Goal: Transaction & Acquisition: Purchase product/service

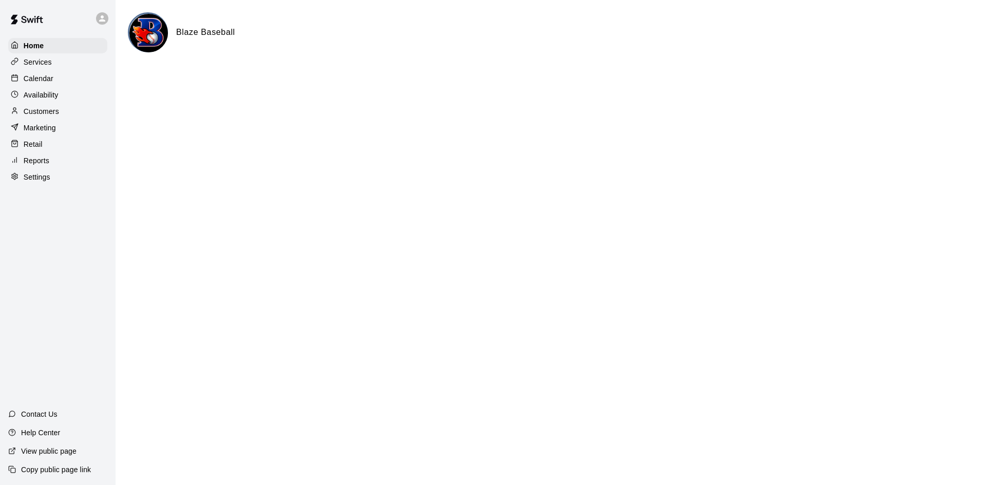
click at [73, 71] on div "Home Services Calendar Availability Customers Marketing Retail Reports Settings" at bounding box center [58, 111] width 116 height 149
click at [71, 74] on div "Calendar" at bounding box center [57, 78] width 99 height 15
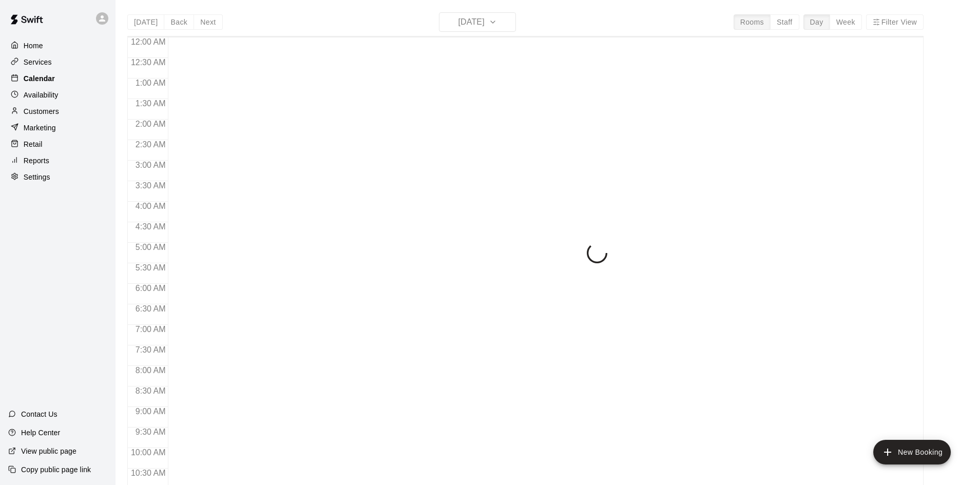
scroll to position [526, 0]
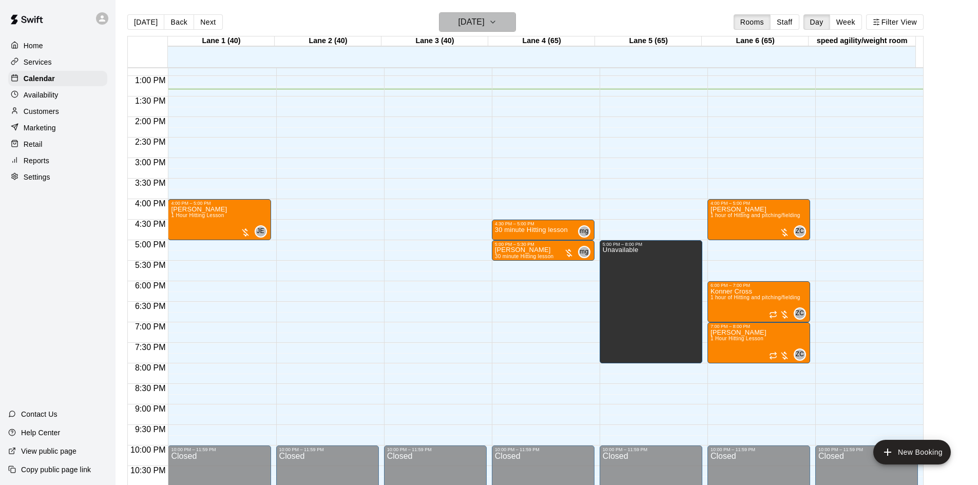
click at [477, 24] on h6 "[DATE]" at bounding box center [471, 22] width 26 height 14
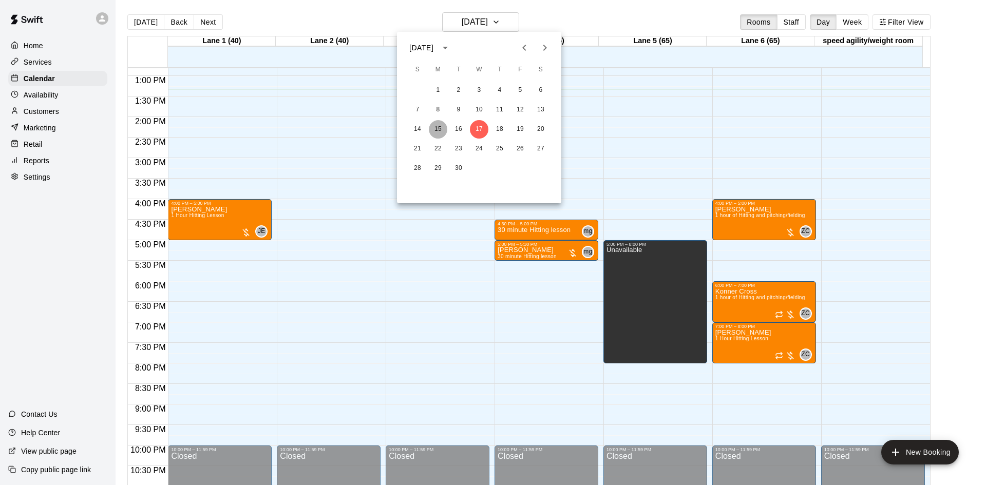
click at [440, 126] on button "15" at bounding box center [438, 129] width 18 height 18
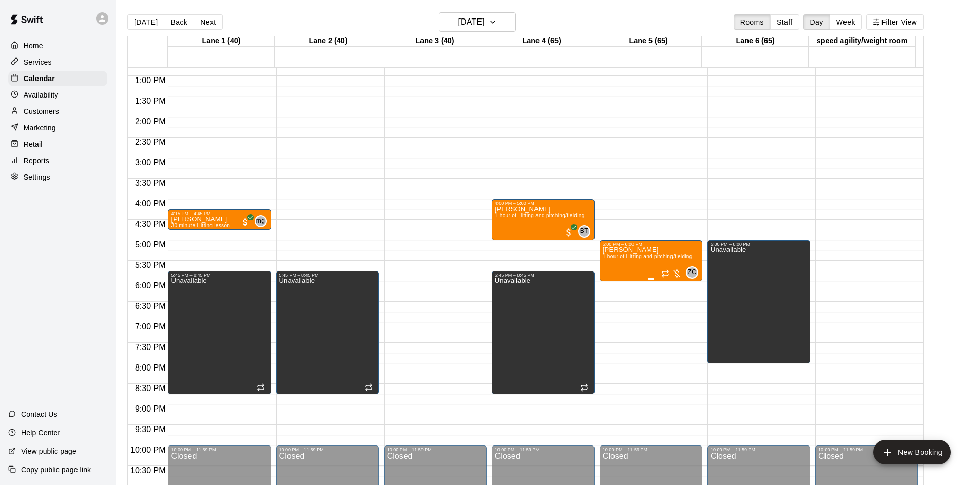
click at [679, 276] on div at bounding box center [671, 274] width 21 height 10
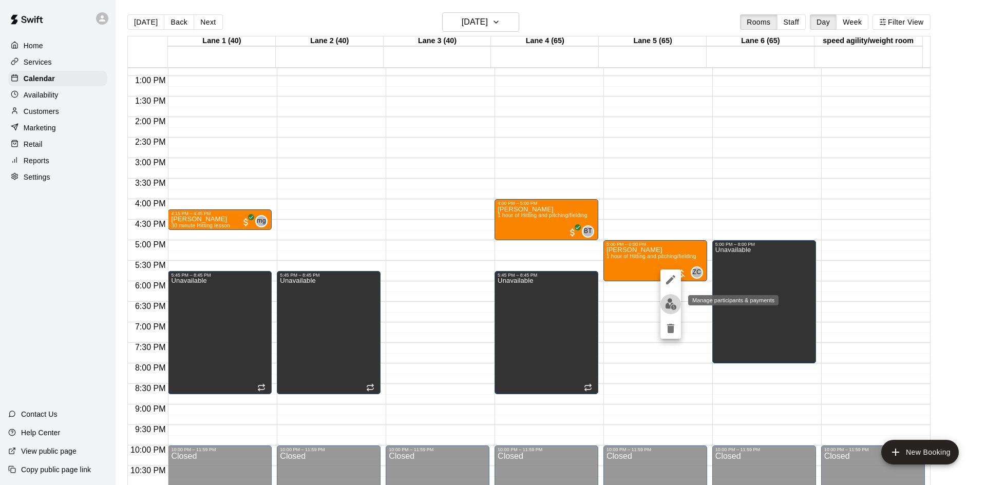
click at [670, 308] on img "edit" at bounding box center [671, 304] width 12 height 12
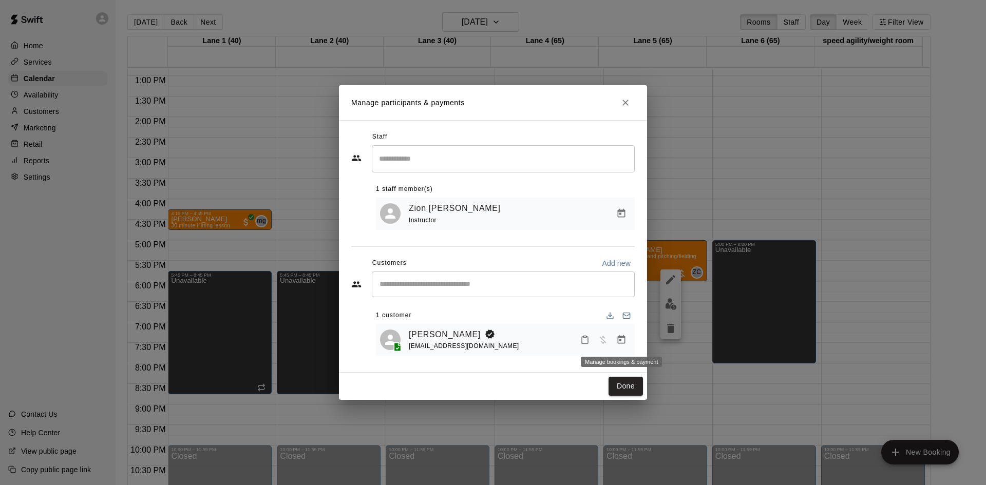
click at [623, 341] on icon "Manage bookings & payment" at bounding box center [621, 340] width 10 height 10
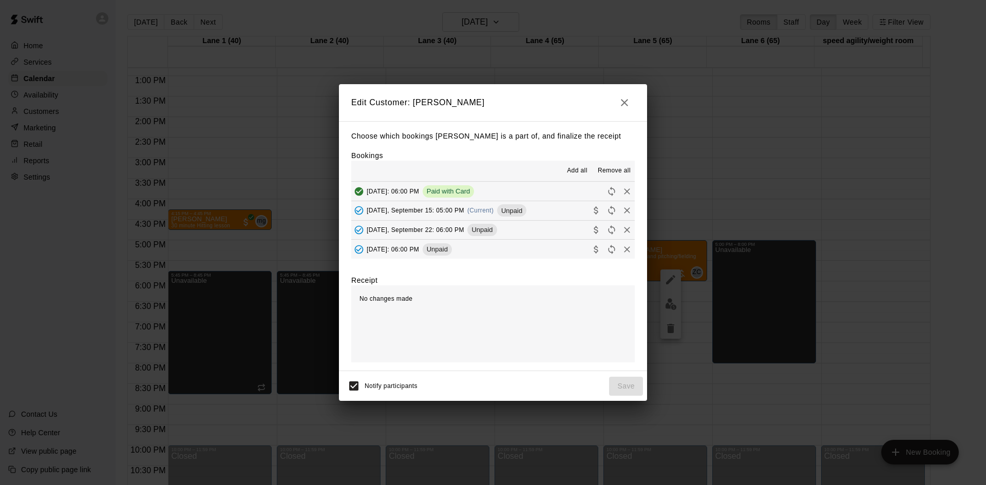
click at [551, 211] on button "[DATE], September 15: 05:00 PM (Current) Unpaid" at bounding box center [492, 210] width 283 height 19
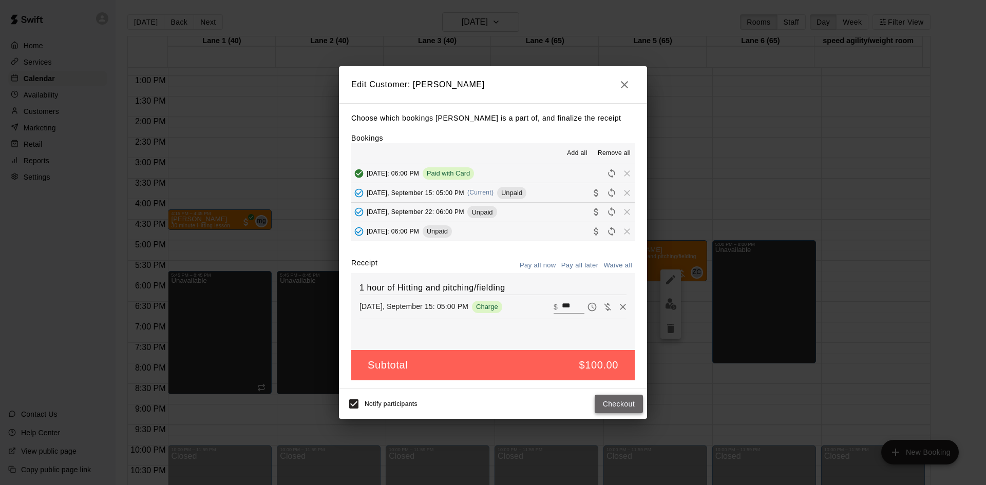
click at [622, 401] on button "Checkout" at bounding box center [619, 404] width 48 height 19
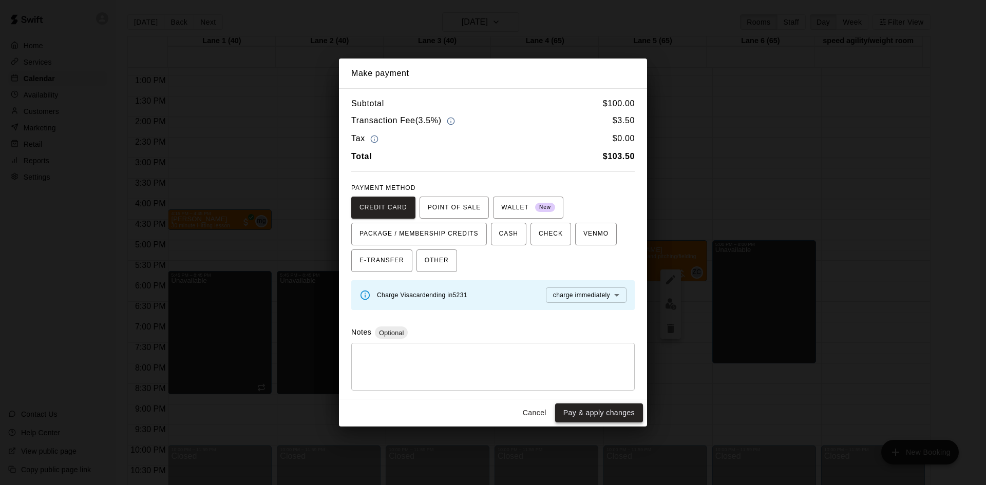
click at [613, 415] on button "Pay & apply changes" at bounding box center [599, 413] width 88 height 19
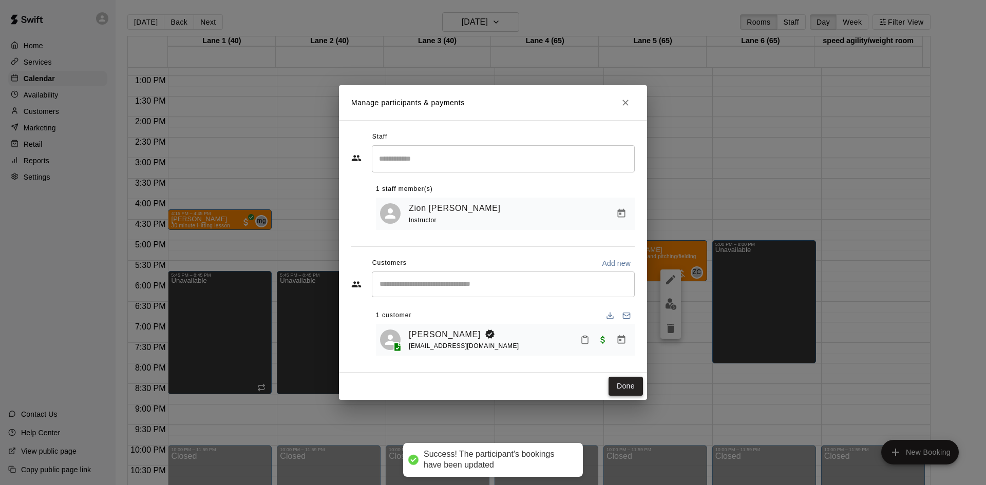
click at [620, 387] on button "Done" at bounding box center [625, 386] width 34 height 19
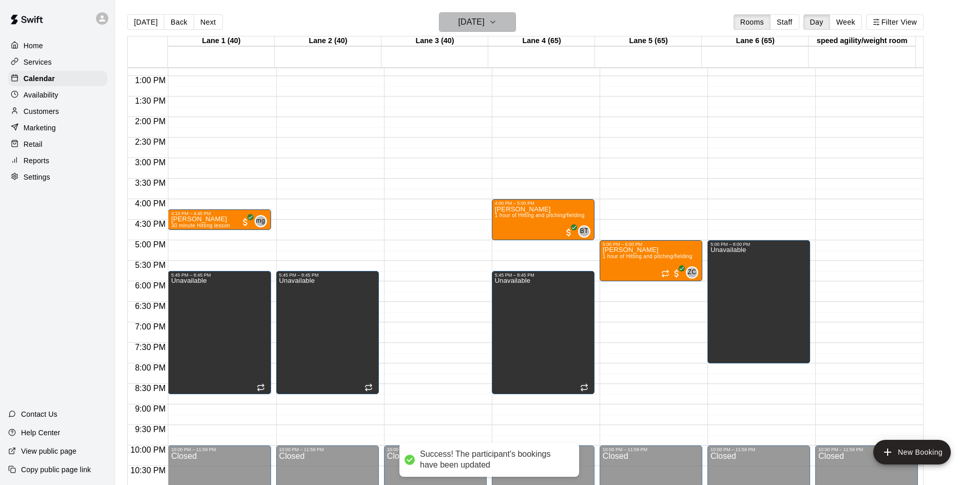
click at [485, 25] on h6 "[DATE]" at bounding box center [471, 22] width 26 height 14
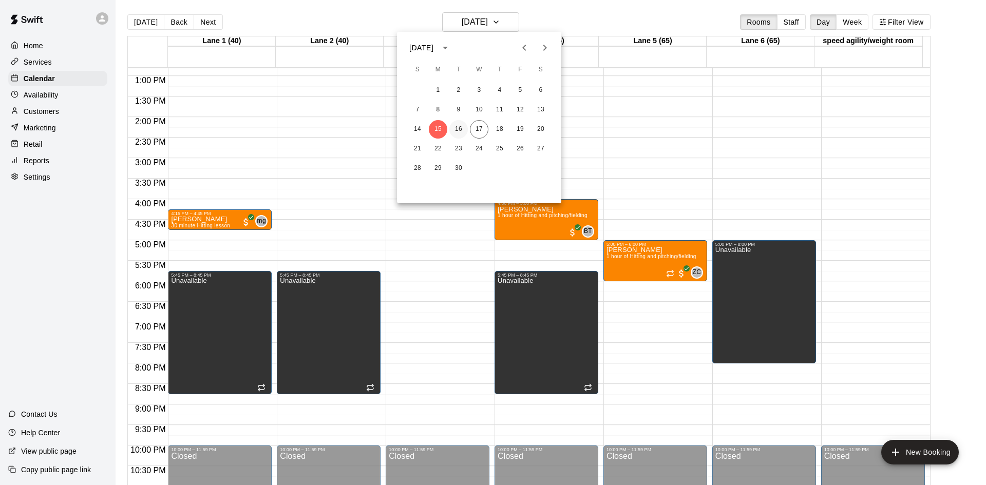
click at [462, 129] on button "16" at bounding box center [458, 129] width 18 height 18
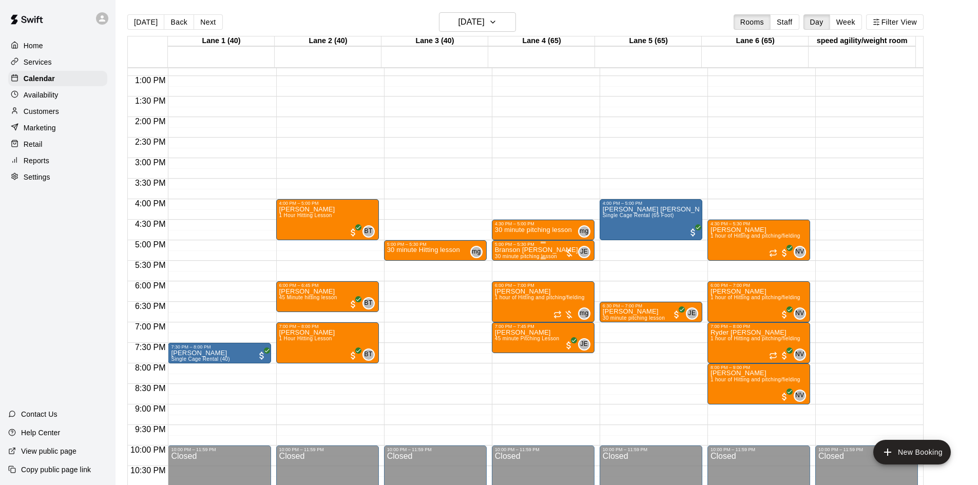
click at [570, 256] on div at bounding box center [569, 253] width 10 height 10
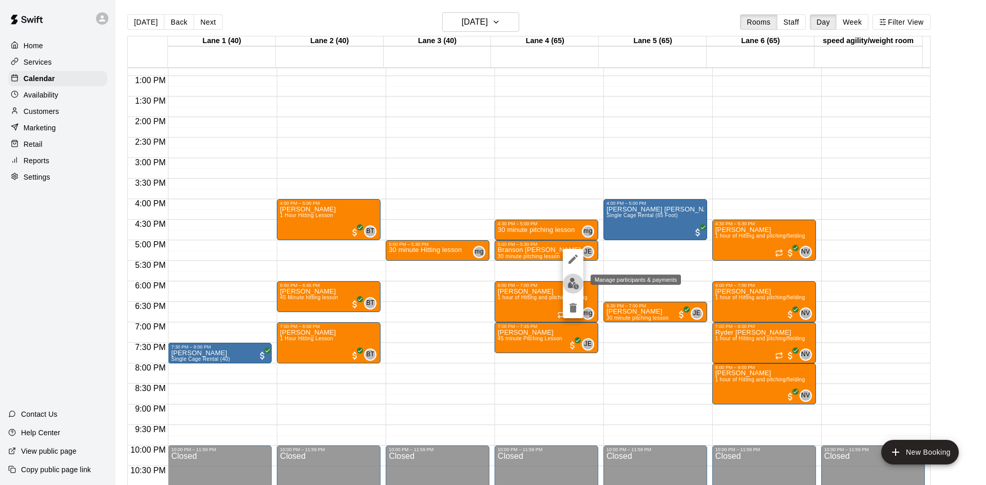
click at [572, 280] on img "edit" at bounding box center [573, 284] width 12 height 12
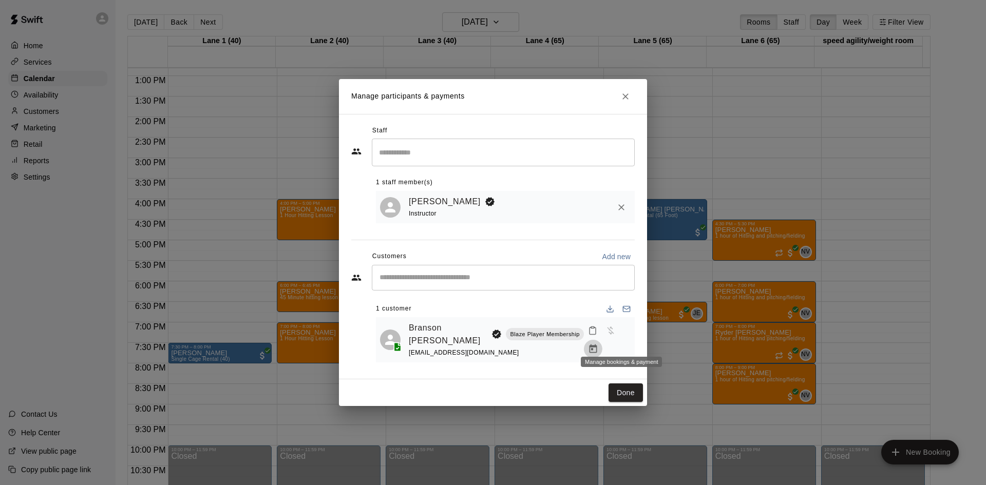
click at [598, 344] on icon "Manage bookings & payment" at bounding box center [593, 349] width 10 height 10
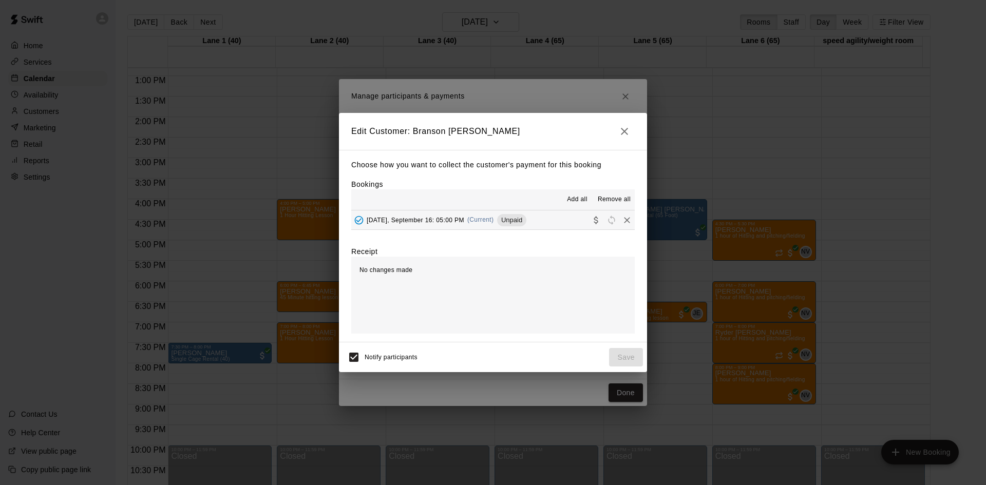
click at [536, 221] on button "[DATE], September 16: 05:00 PM (Current) Unpaid" at bounding box center [492, 219] width 283 height 19
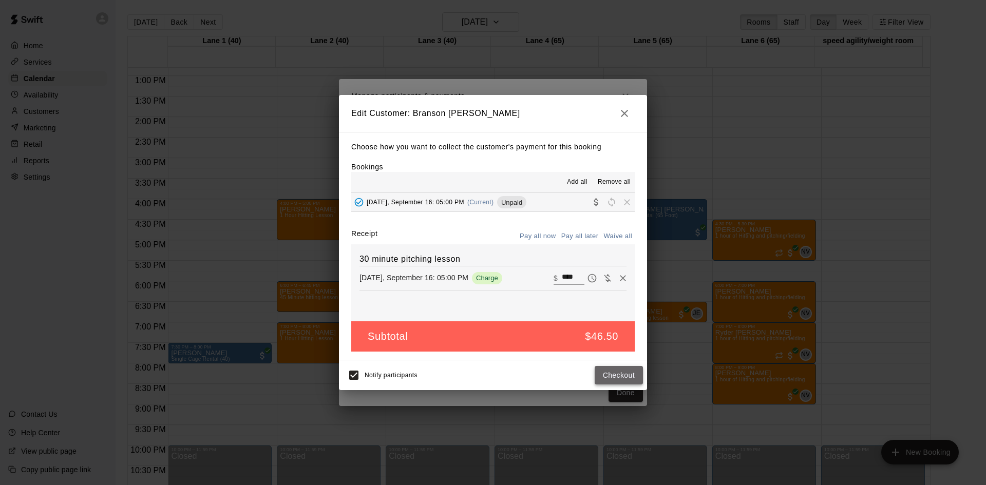
click at [613, 382] on button "Checkout" at bounding box center [619, 375] width 48 height 19
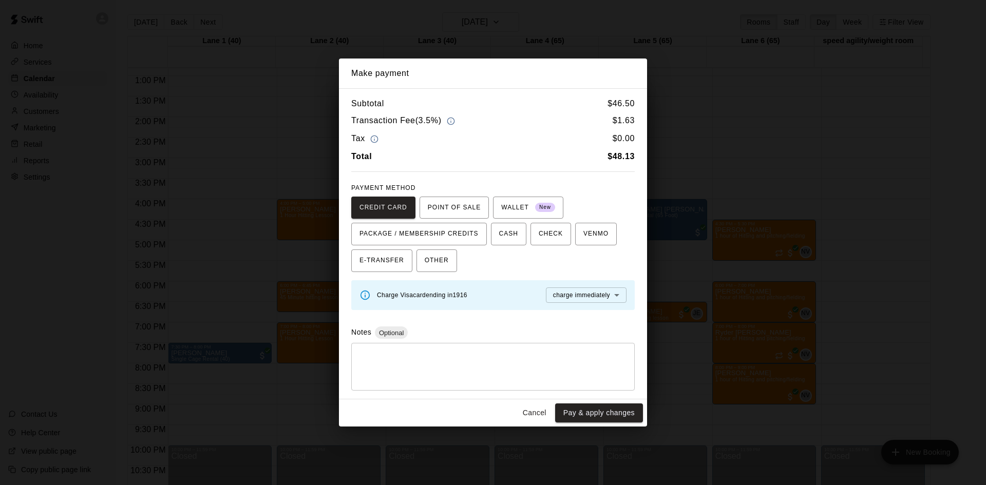
click at [609, 407] on button "Pay & apply changes" at bounding box center [599, 413] width 88 height 19
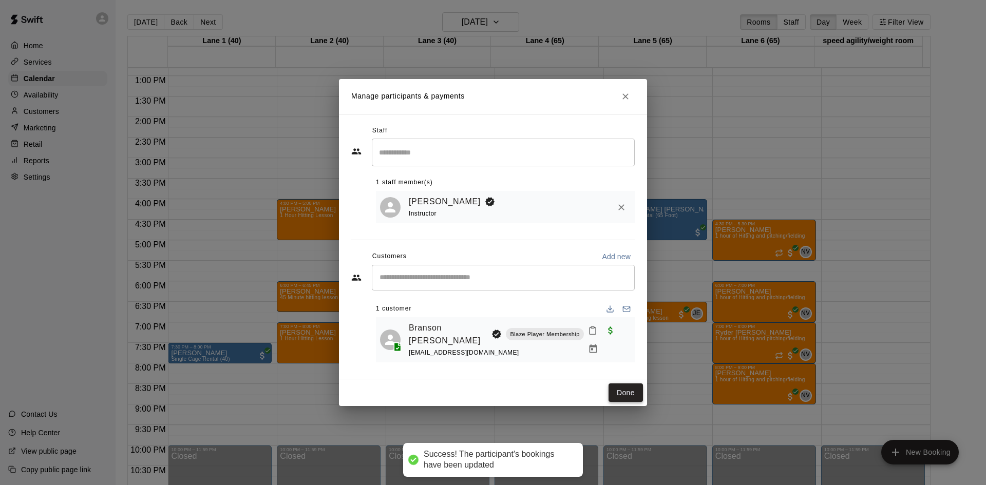
drag, startPoint x: 630, startPoint y: 393, endPoint x: 628, endPoint y: 385, distance: 8.9
click at [629, 390] on button "Done" at bounding box center [625, 393] width 34 height 19
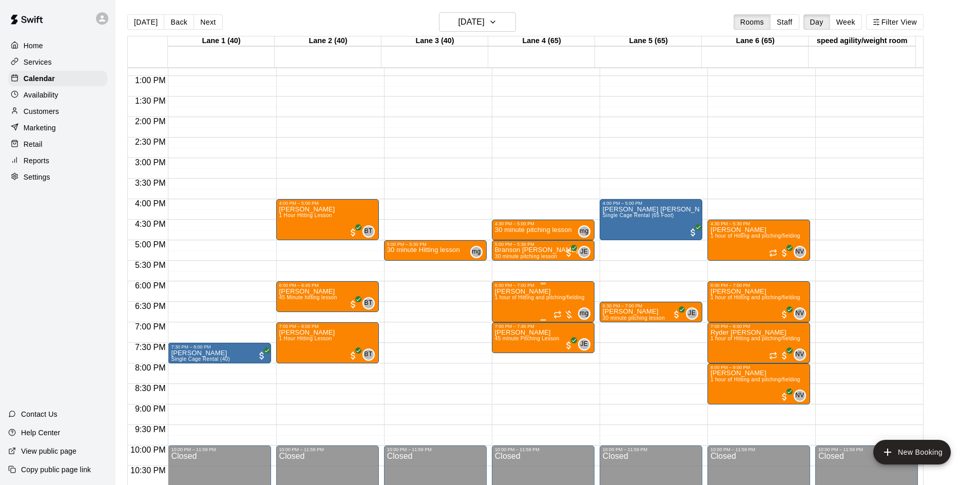
click at [571, 312] on div at bounding box center [563, 315] width 21 height 10
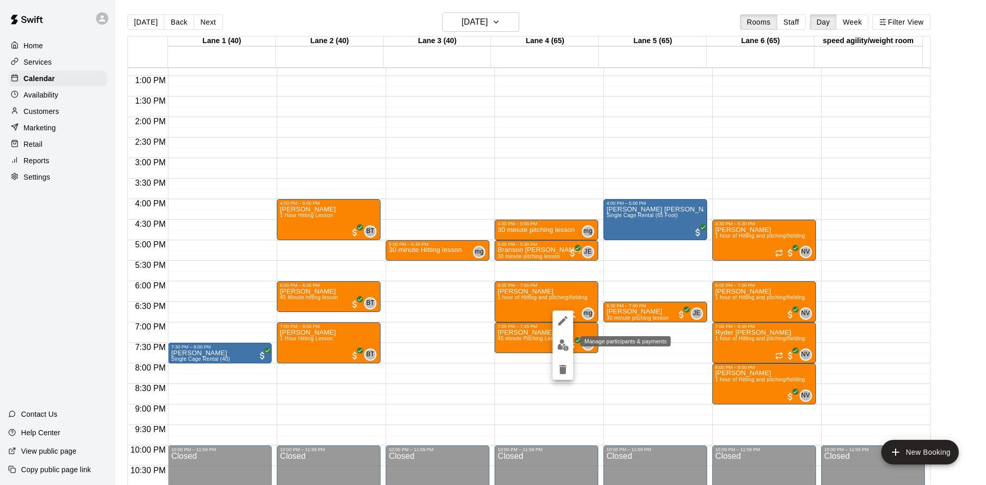
click at [563, 342] on img "edit" at bounding box center [563, 345] width 12 height 12
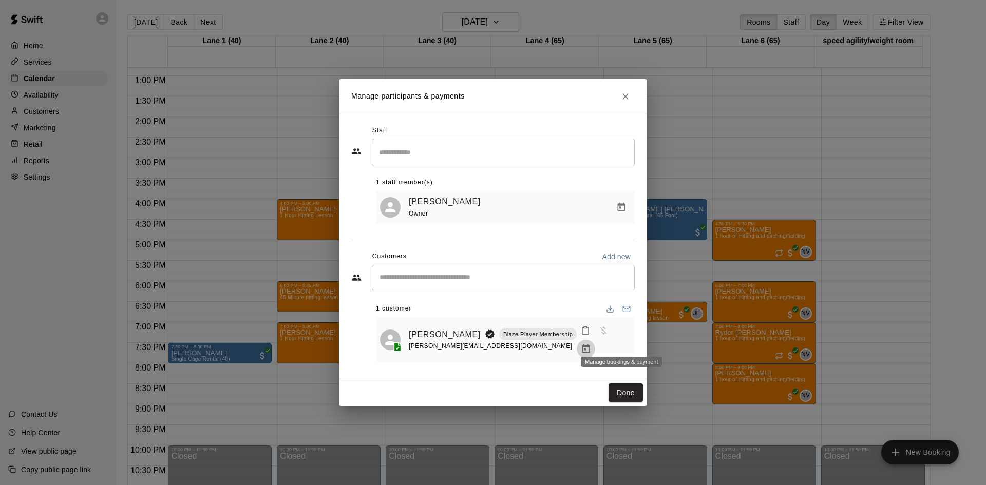
click at [591, 344] on icon "Manage bookings & payment" at bounding box center [586, 349] width 10 height 10
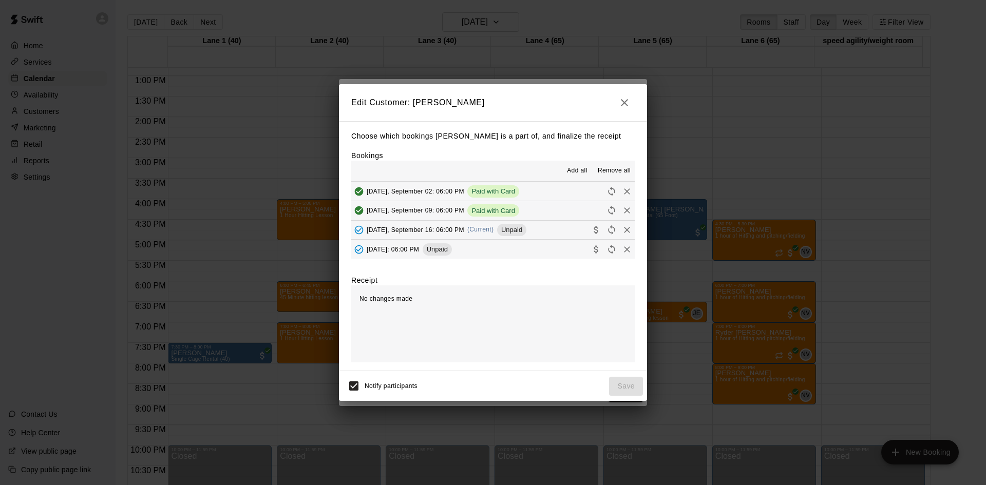
click at [555, 228] on button "[DATE], September 16: 06:00 PM (Current) Unpaid" at bounding box center [492, 230] width 283 height 19
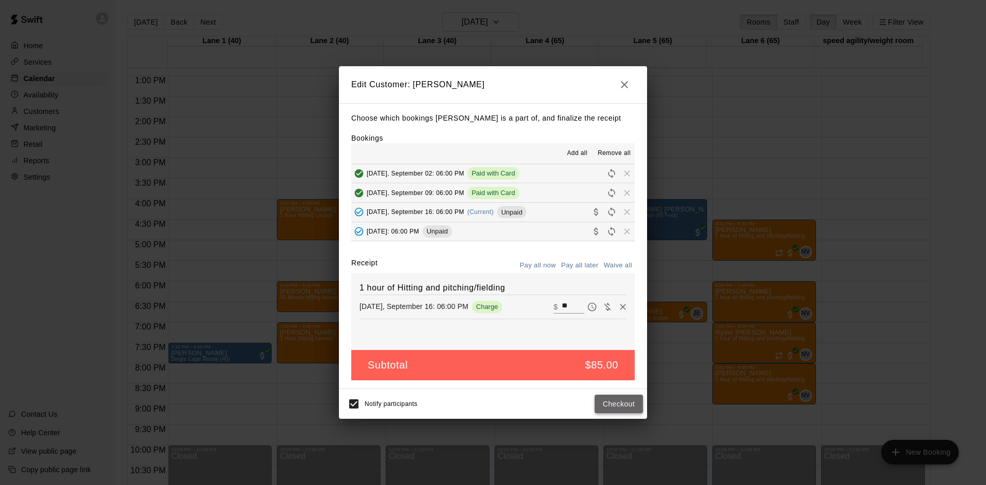
click at [607, 402] on button "Checkout" at bounding box center [619, 404] width 48 height 19
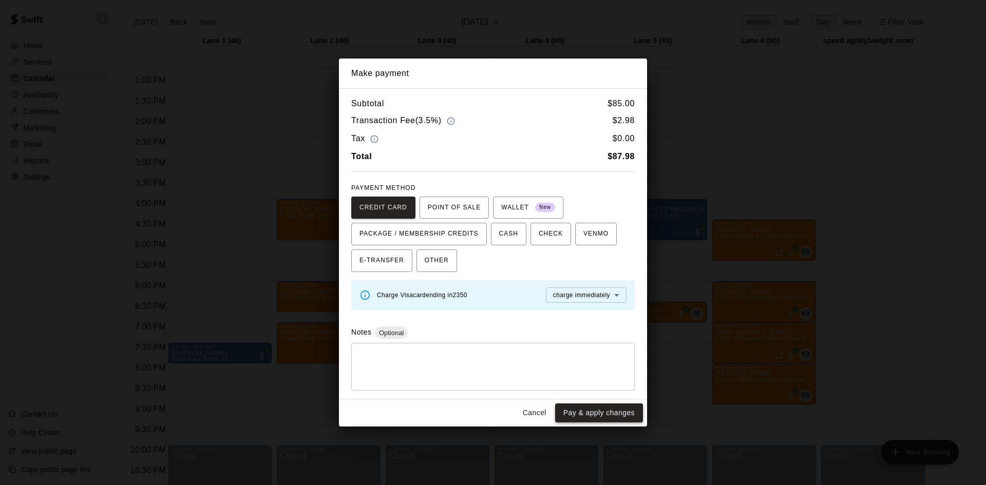
click at [607, 414] on button "Pay & apply changes" at bounding box center [599, 413] width 88 height 19
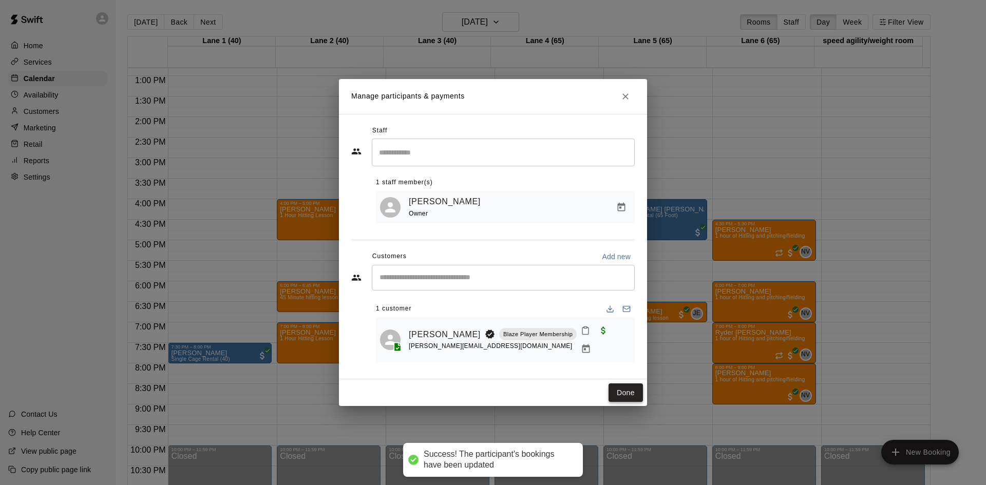
click at [612, 389] on button "Done" at bounding box center [625, 393] width 34 height 19
